Goal: Register for event/course

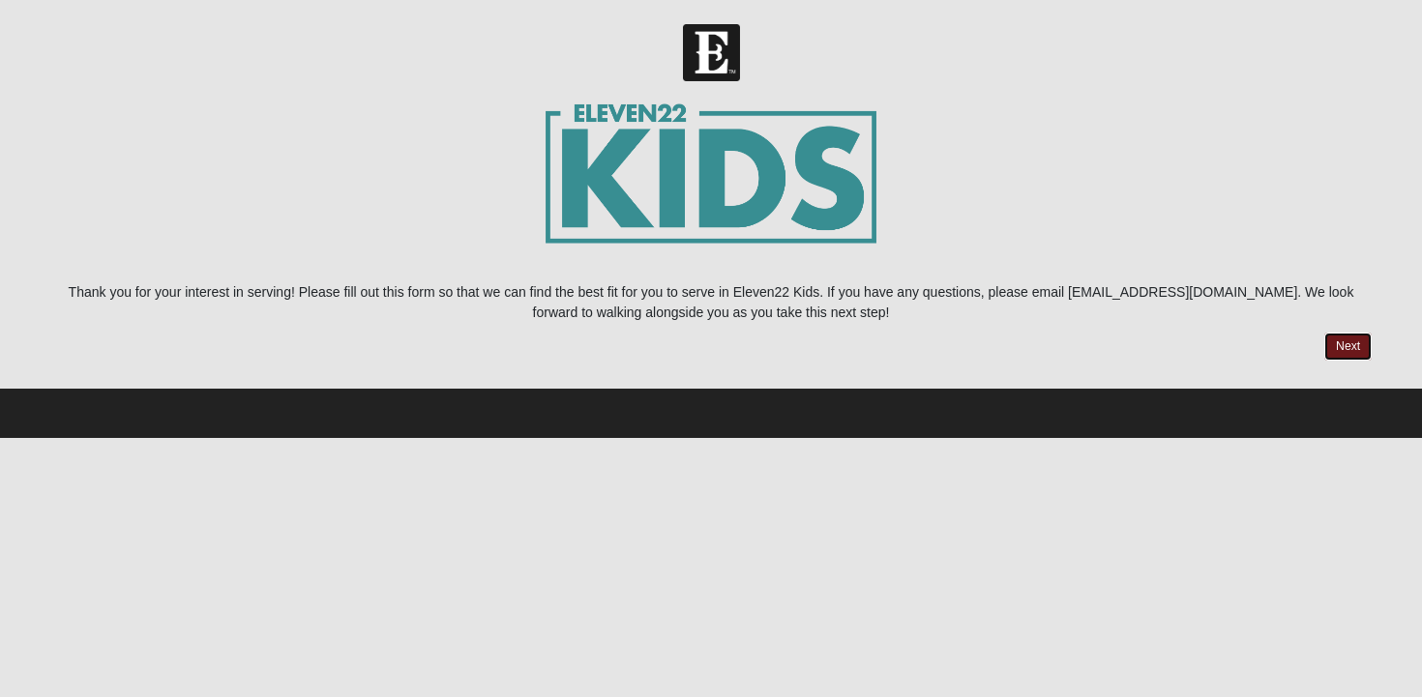
click at [1339, 345] on link "Next" at bounding box center [1347, 347] width 47 height 28
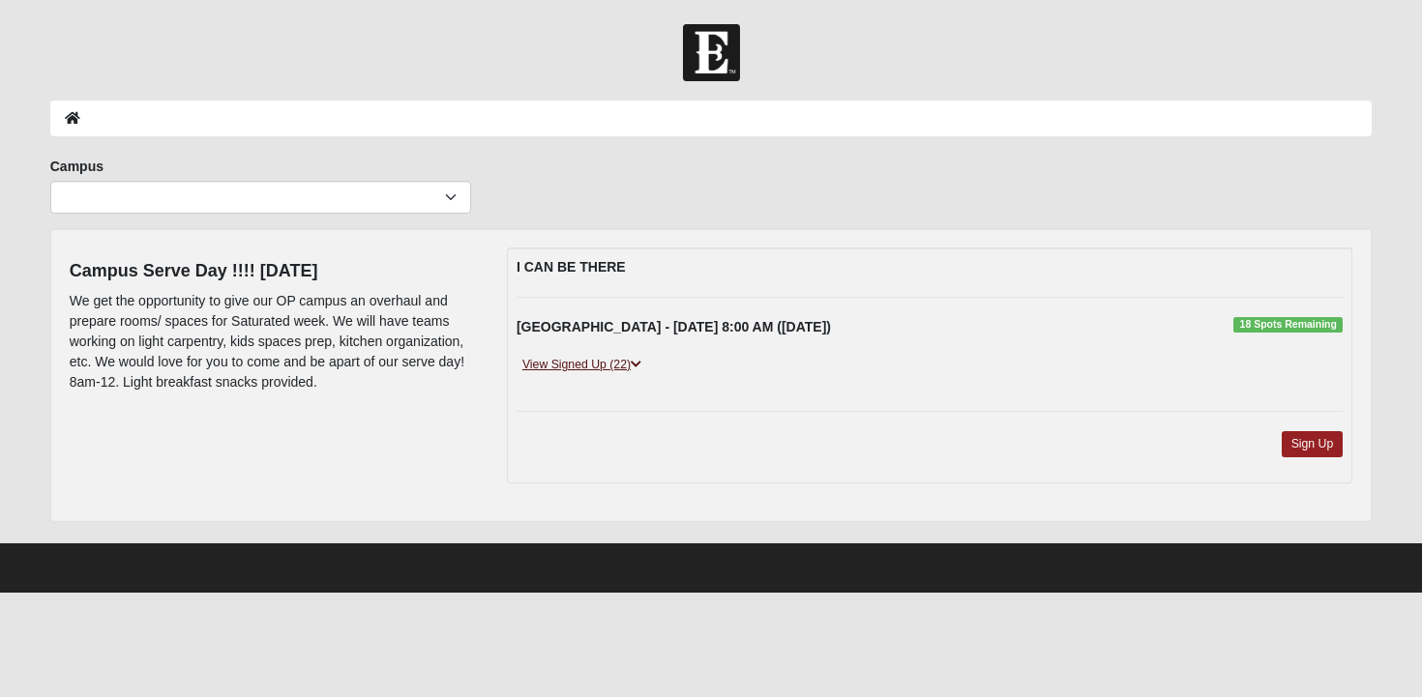
click at [636, 360] on icon at bounding box center [636, 365] width 11 height 12
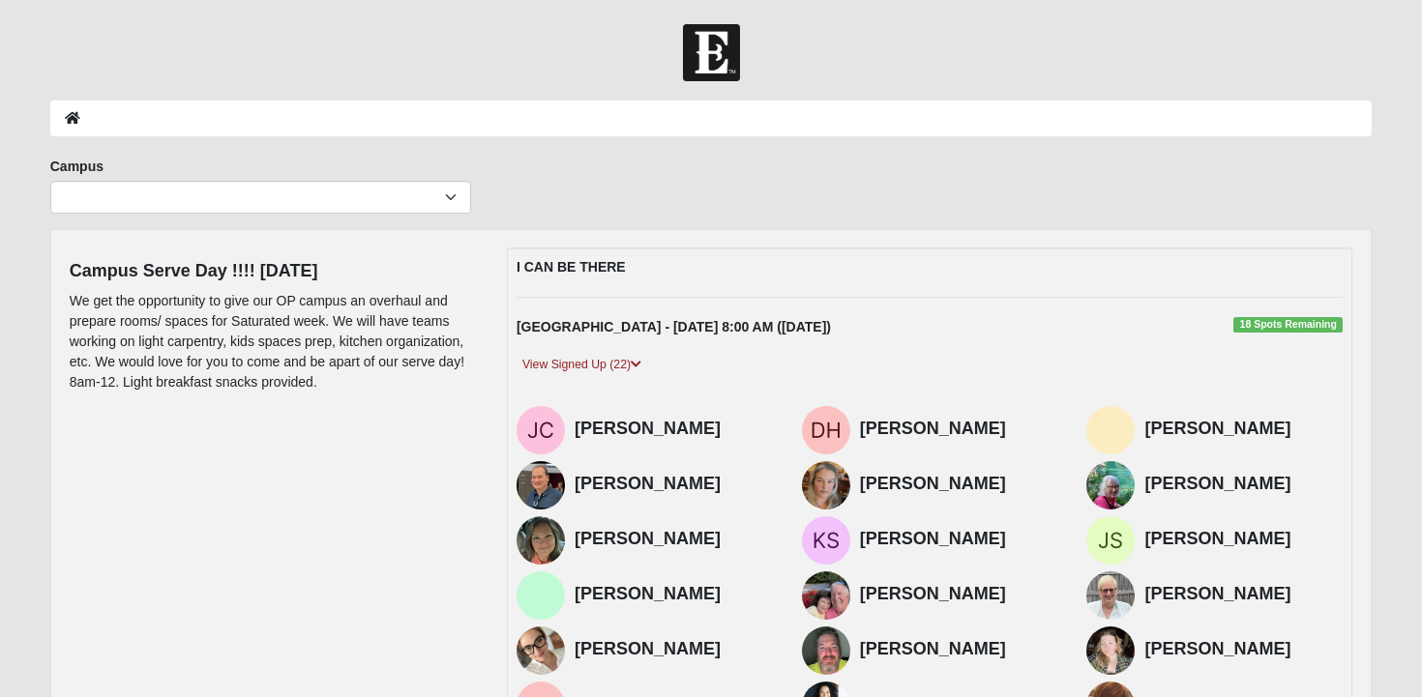
scroll to position [351, 0]
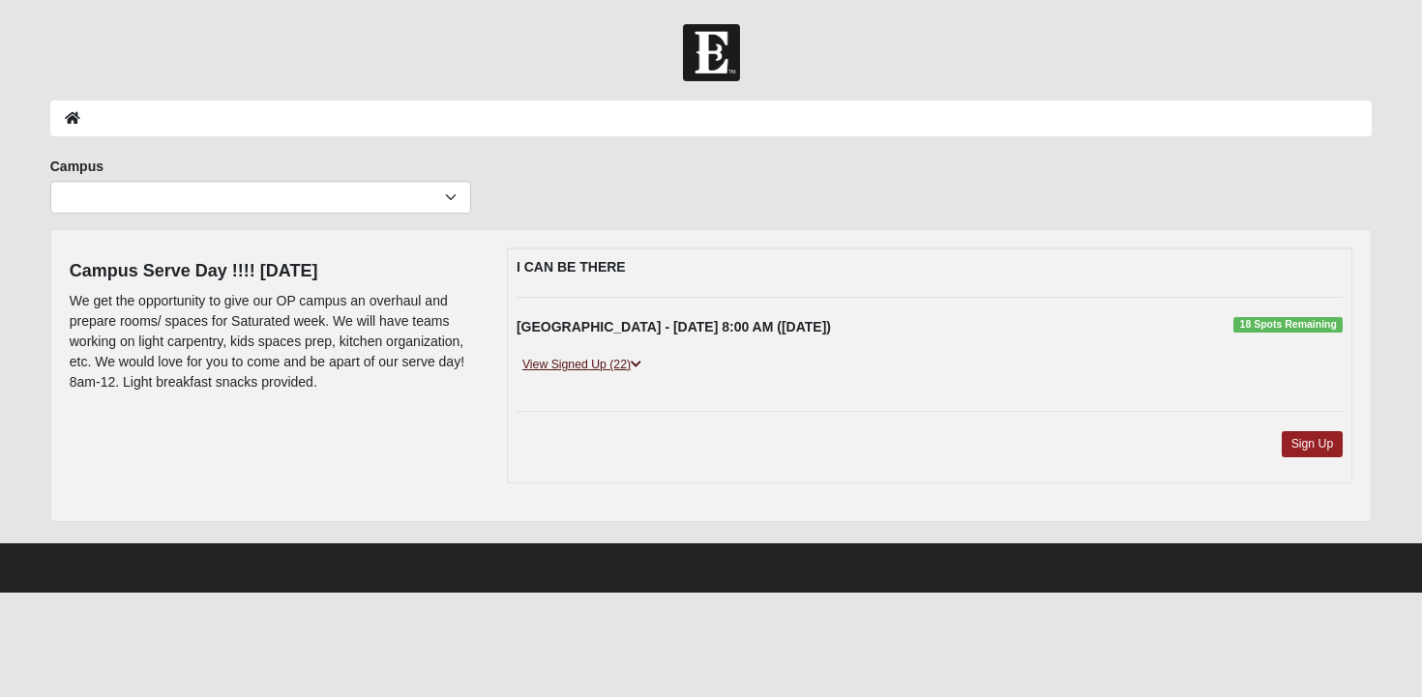
click at [630, 365] on link "View Signed Up (22)" at bounding box center [582, 365] width 131 height 20
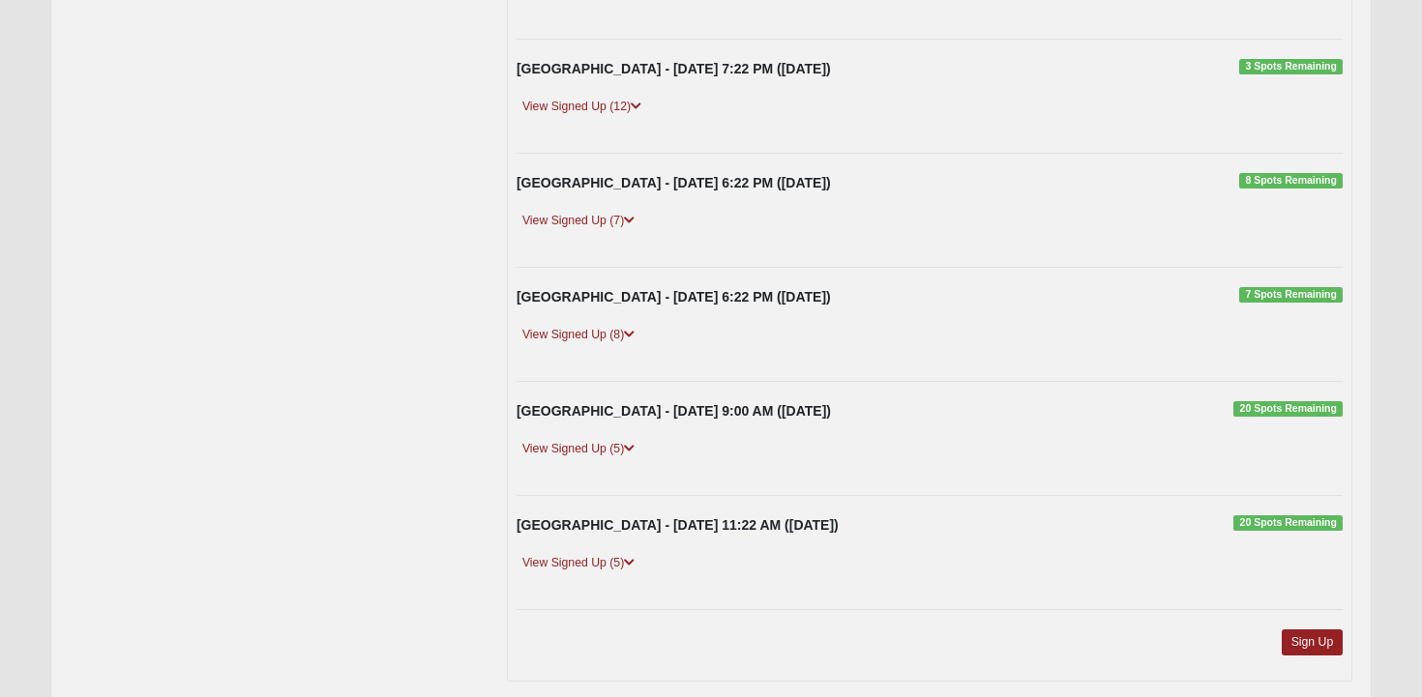
scroll to position [466, 0]
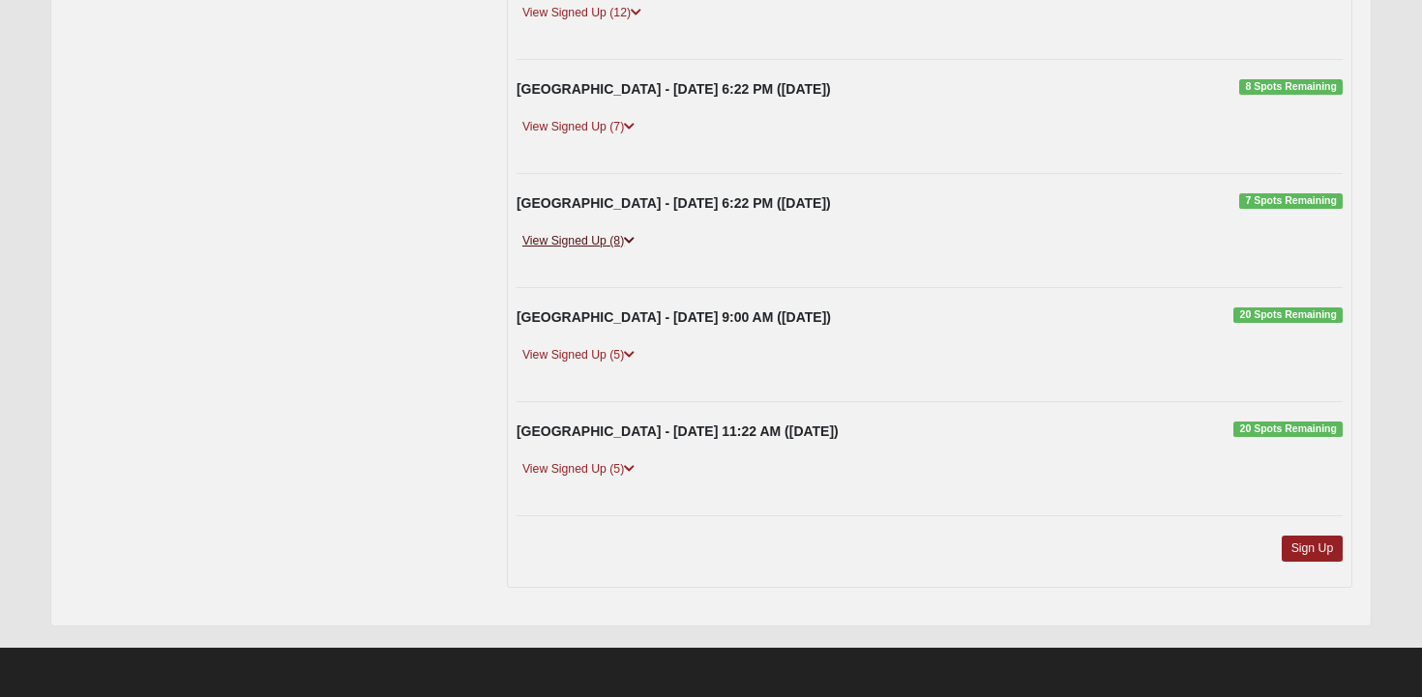
click at [621, 244] on link "View Signed Up (8)" at bounding box center [579, 241] width 124 height 20
